Goal: Communication & Community: Answer question/provide support

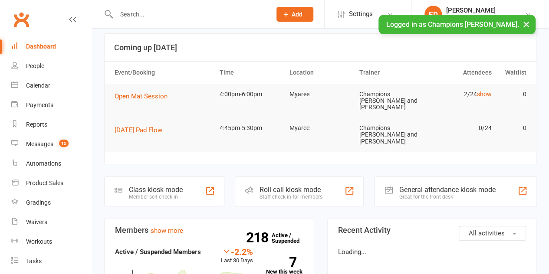
scroll to position [43, 0]
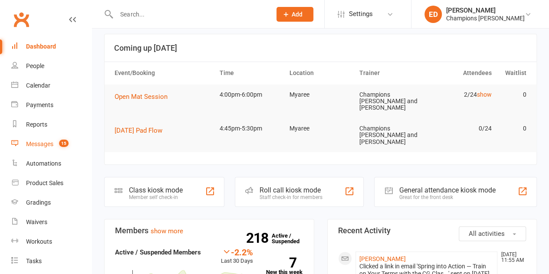
click at [54, 148] on link "Messages 15" at bounding box center [51, 144] width 80 height 20
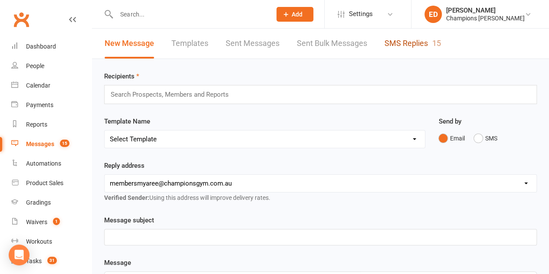
click at [426, 43] on link "SMS Replies 15" at bounding box center [412, 44] width 56 height 30
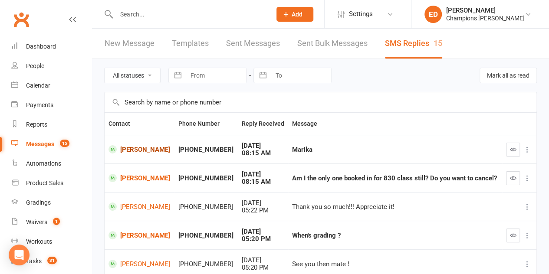
click at [136, 146] on link "[PERSON_NAME]" at bounding box center [139, 149] width 62 height 8
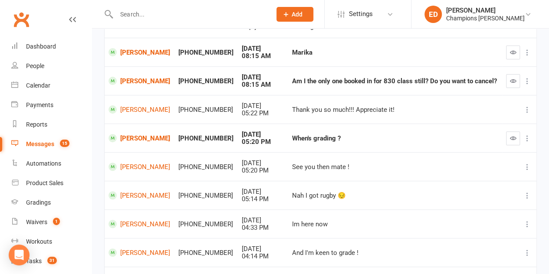
scroll to position [36, 0]
